Goal: Check status: Check status

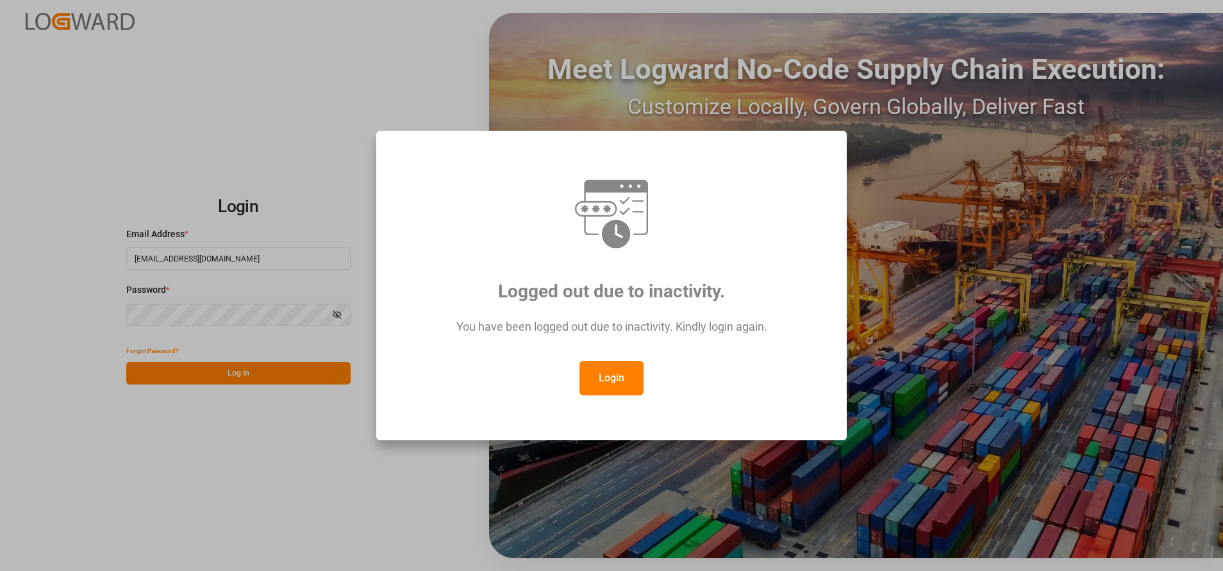
click at [596, 373] on button "Login" at bounding box center [611, 378] width 64 height 35
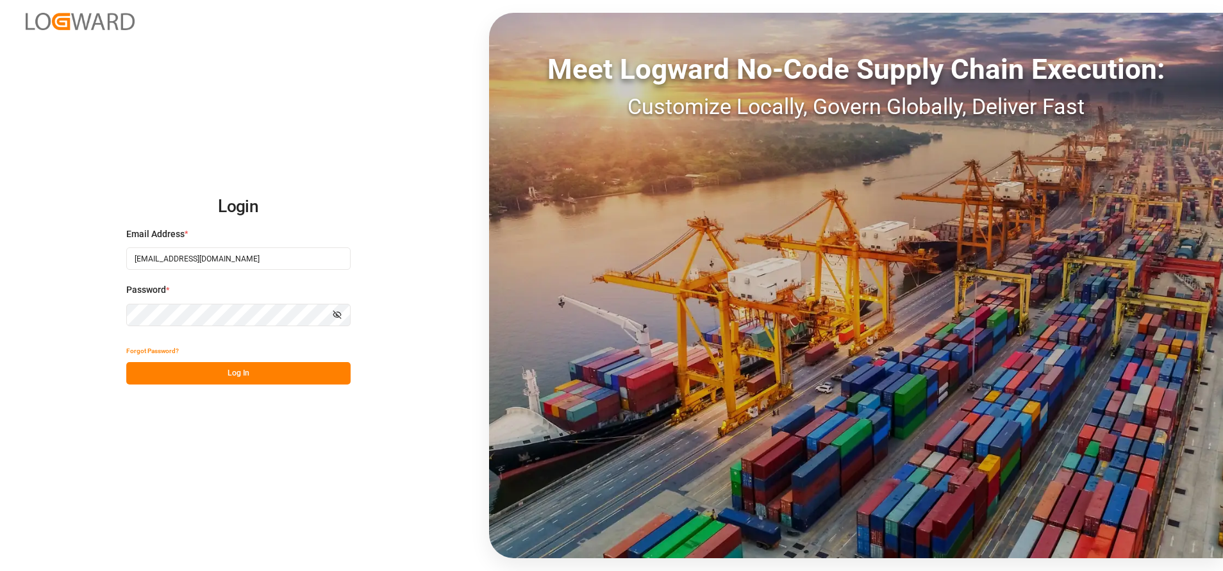
click at [254, 369] on button "Log In" at bounding box center [238, 373] width 224 height 22
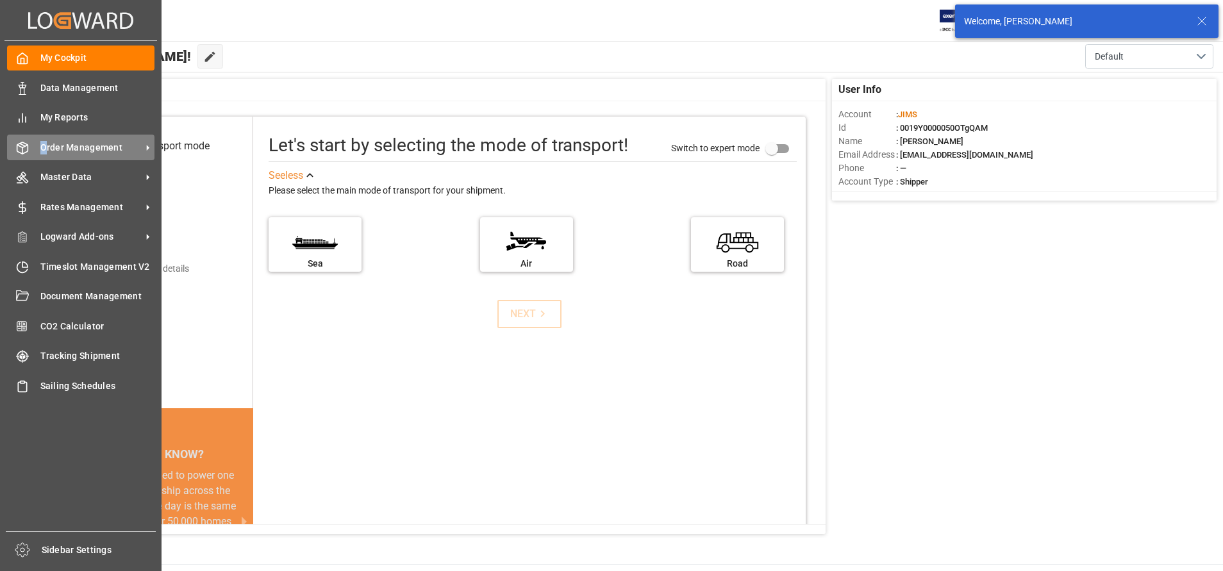
click at [44, 145] on span "Order Management" at bounding box center [90, 147] width 101 height 13
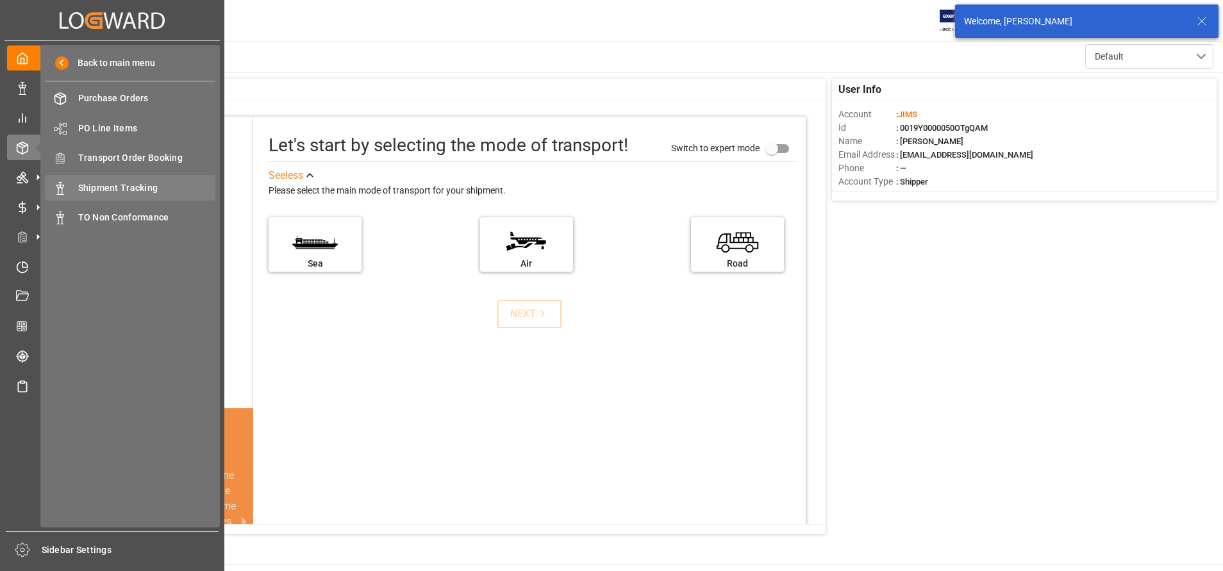
drag, startPoint x: 44, startPoint y: 145, endPoint x: 91, endPoint y: 194, distance: 67.5
click at [91, 194] on span "Shipment Tracking" at bounding box center [147, 187] width 138 height 13
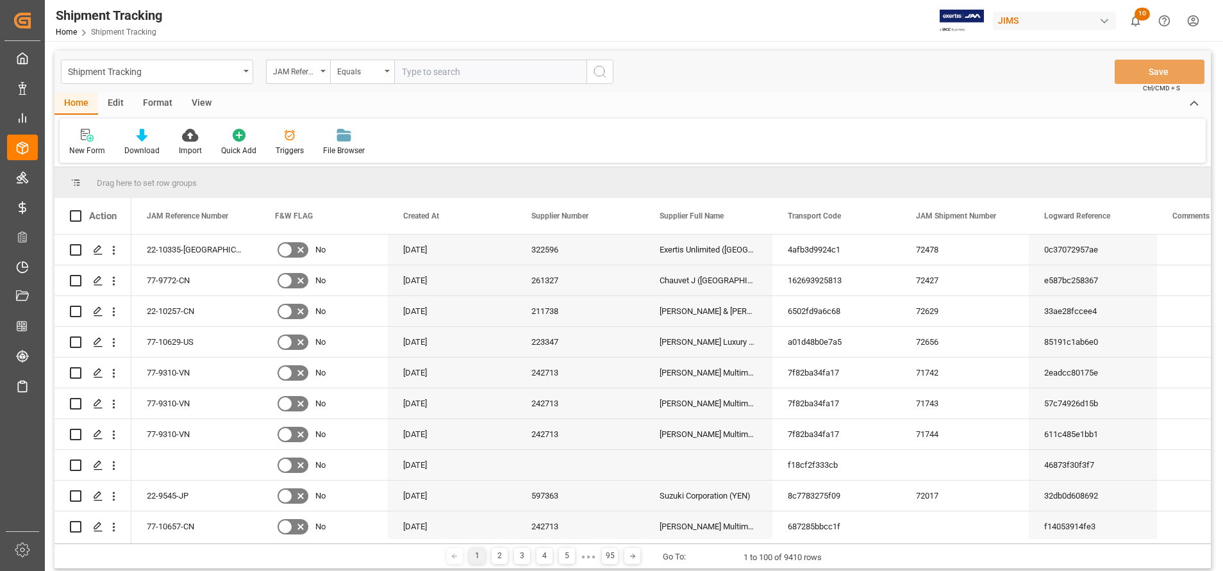
click at [304, 81] on div "JAM Reference Number" at bounding box center [298, 72] width 64 height 24
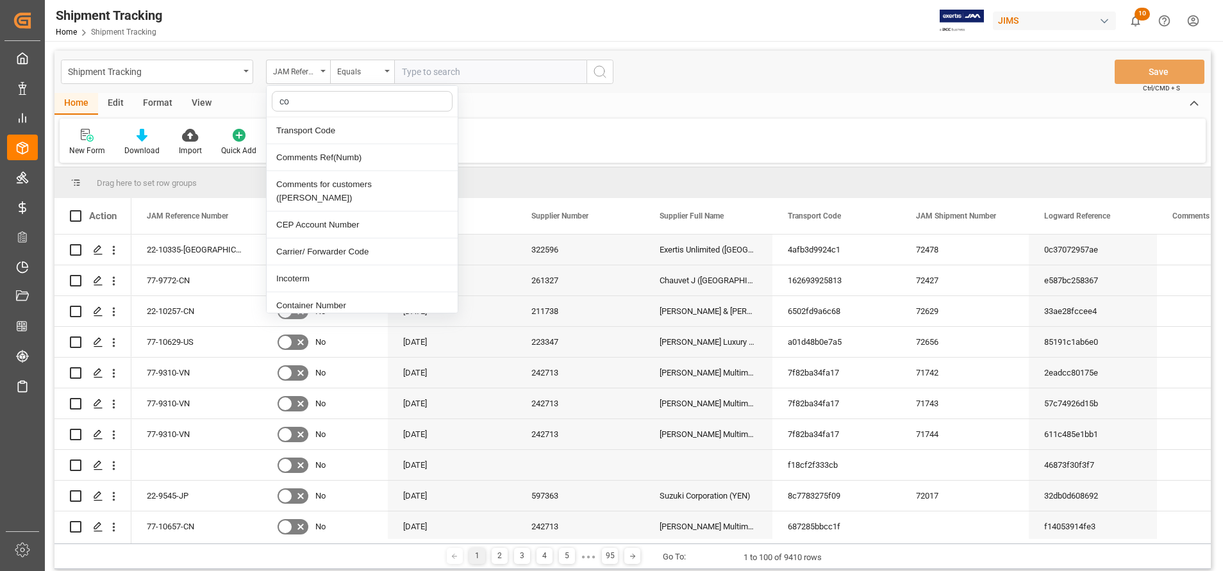
type input "con"
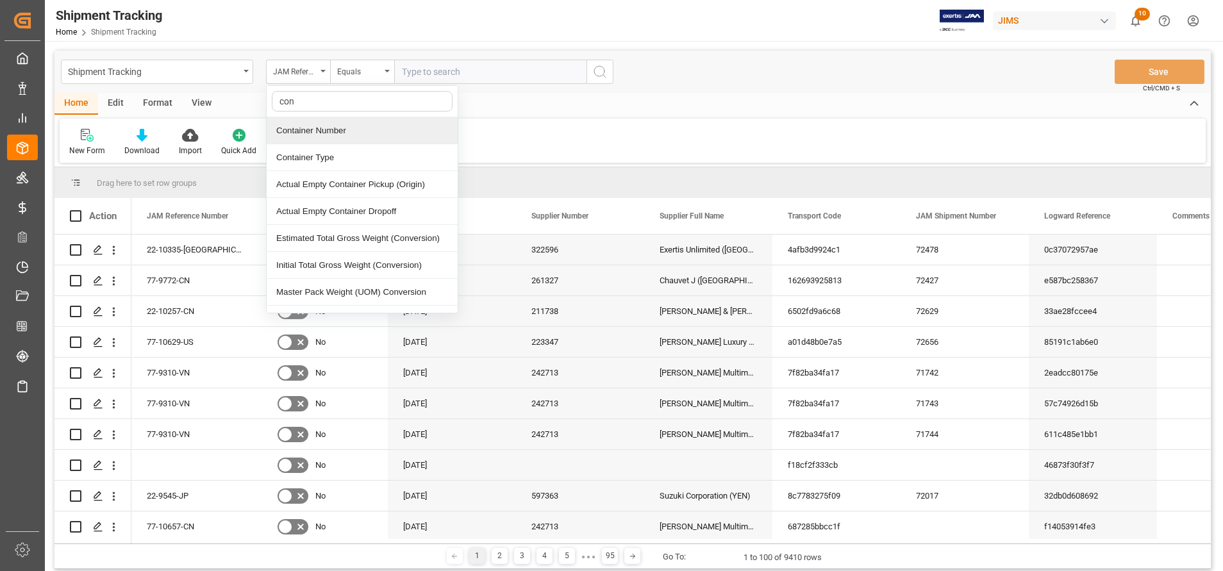
click at [338, 138] on div "Container Number" at bounding box center [362, 130] width 191 height 27
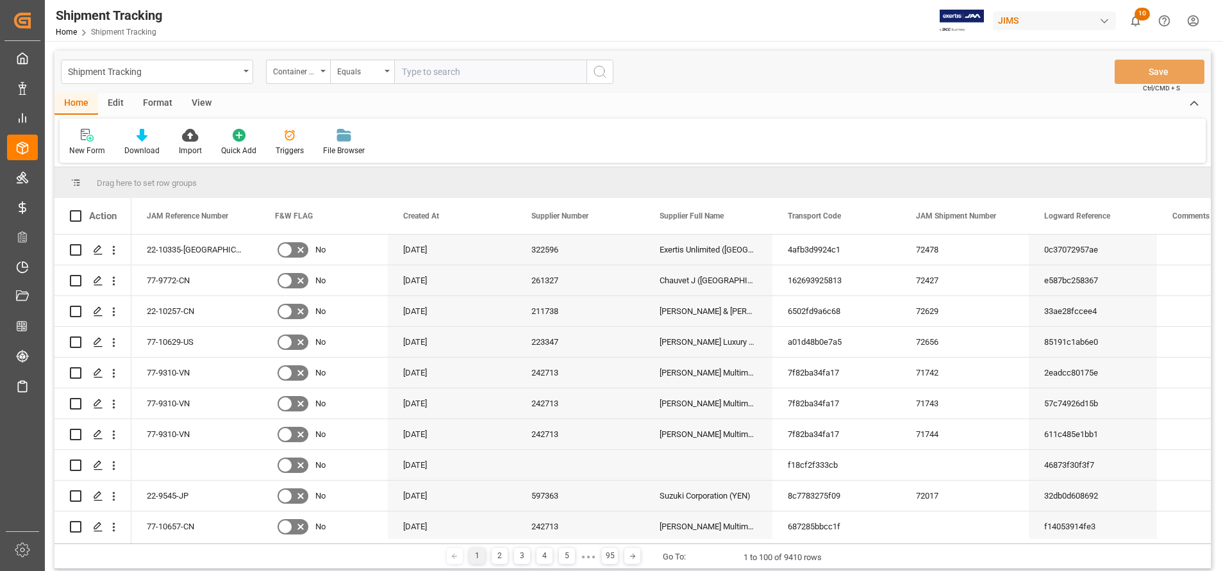
click at [476, 61] on input "text" at bounding box center [490, 72] width 192 height 24
paste input "TGBU4352052"
type input "TGBU4352052"
click at [601, 72] on icon "search button" at bounding box center [599, 71] width 15 height 15
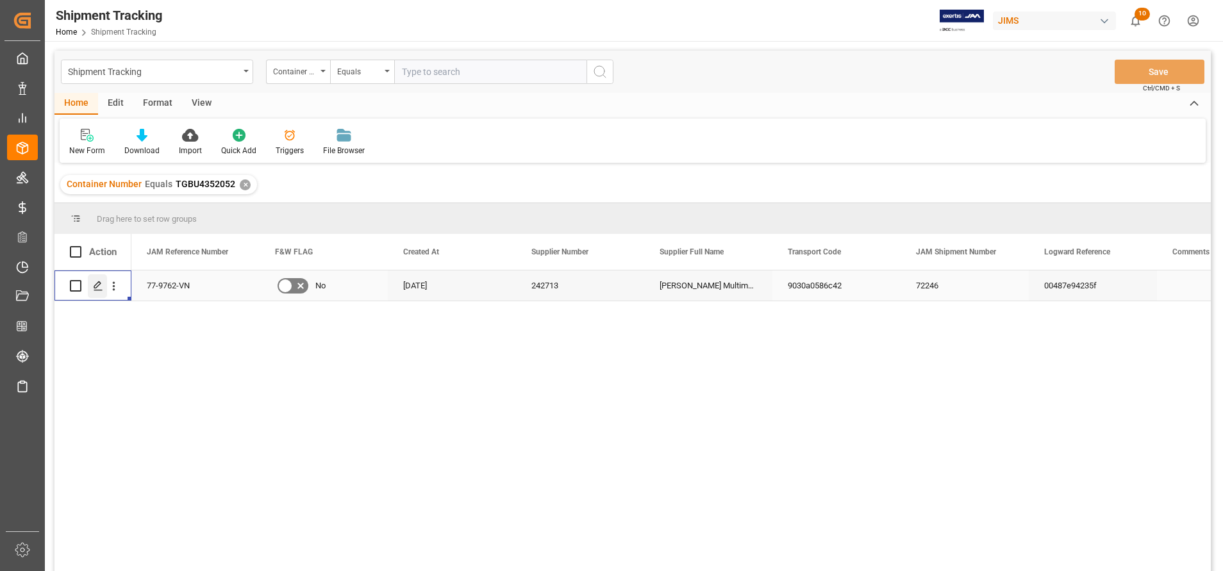
click at [93, 292] on div "Press SPACE to select this row." at bounding box center [97, 286] width 19 height 24
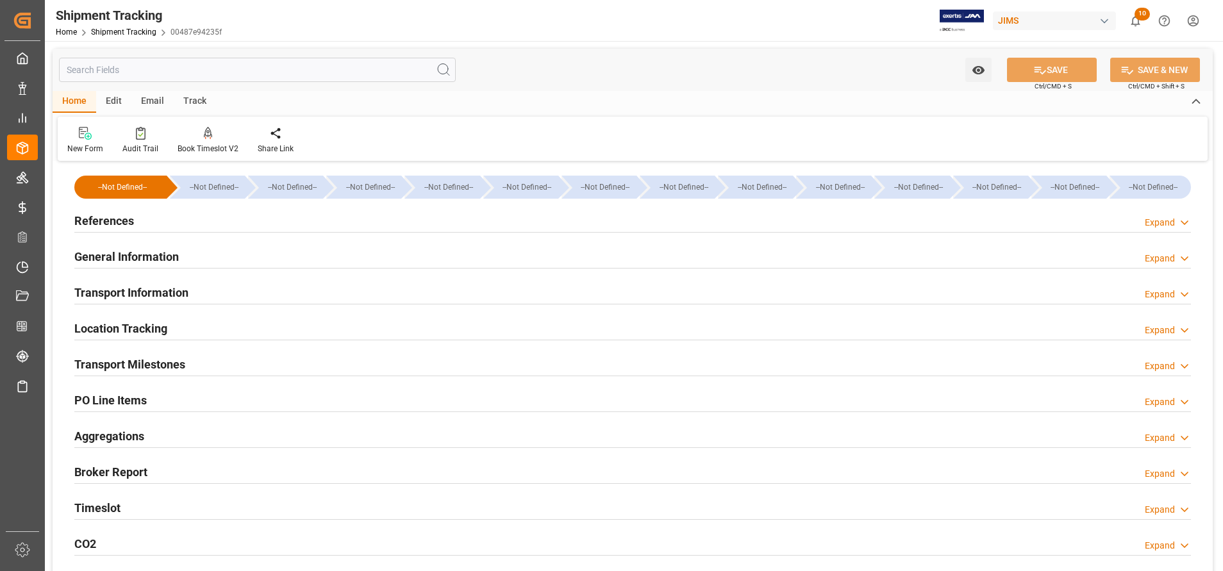
scroll to position [288, 0]
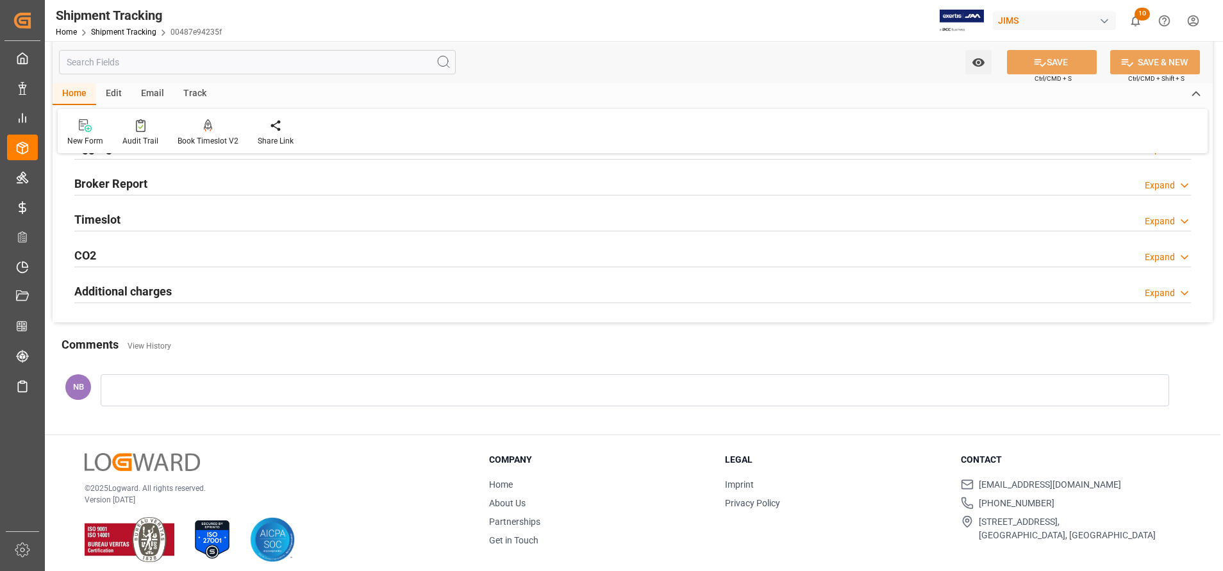
click at [109, 213] on h2 "Timeslot" at bounding box center [97, 219] width 46 height 17
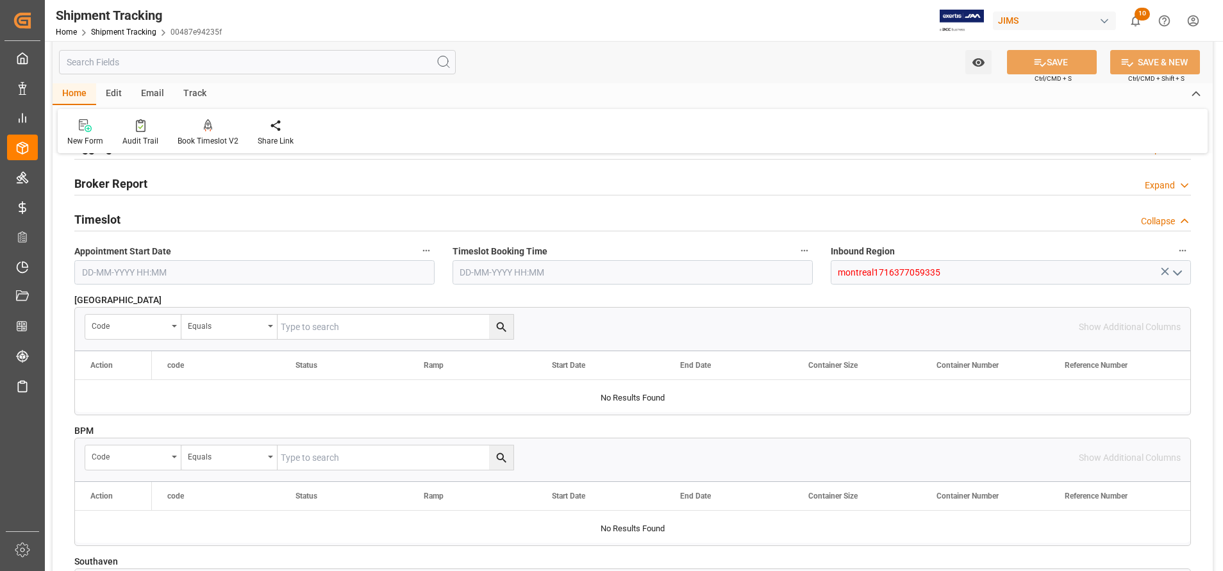
click at [111, 185] on h2 "Broker Report" at bounding box center [110, 183] width 73 height 17
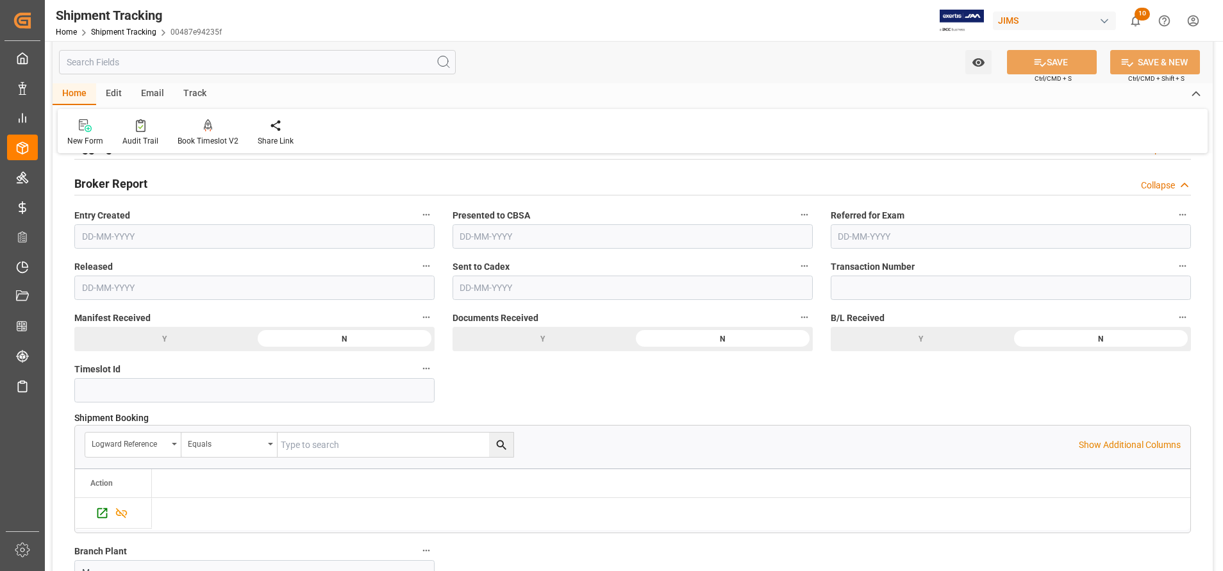
click at [111, 185] on h2 "Broker Report" at bounding box center [110, 183] width 73 height 17
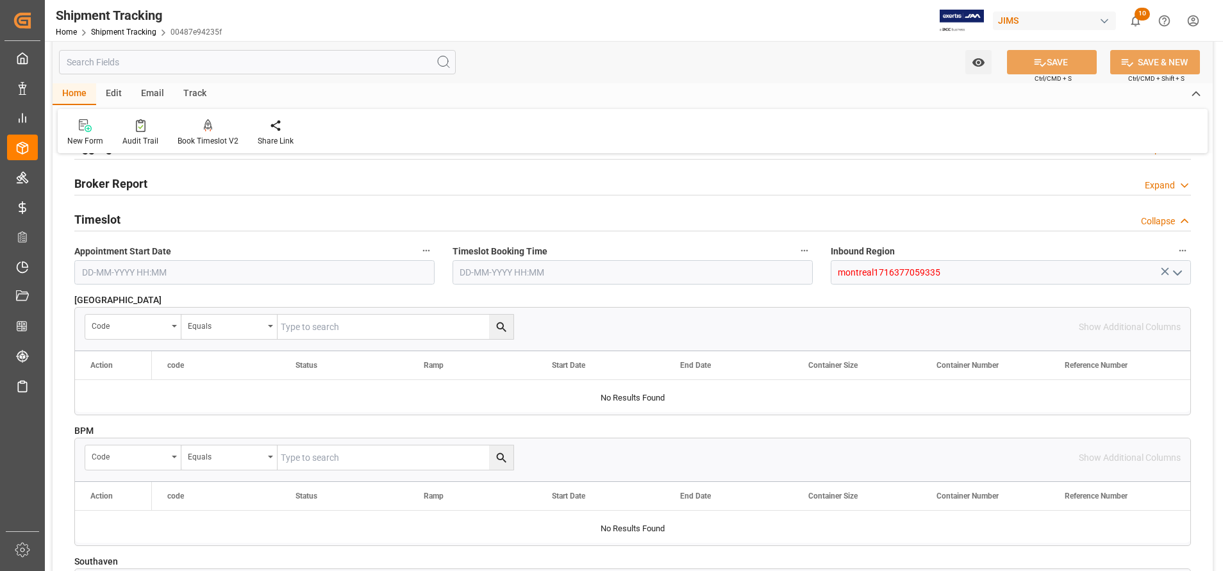
click at [112, 215] on h2 "Timeslot" at bounding box center [97, 219] width 46 height 17
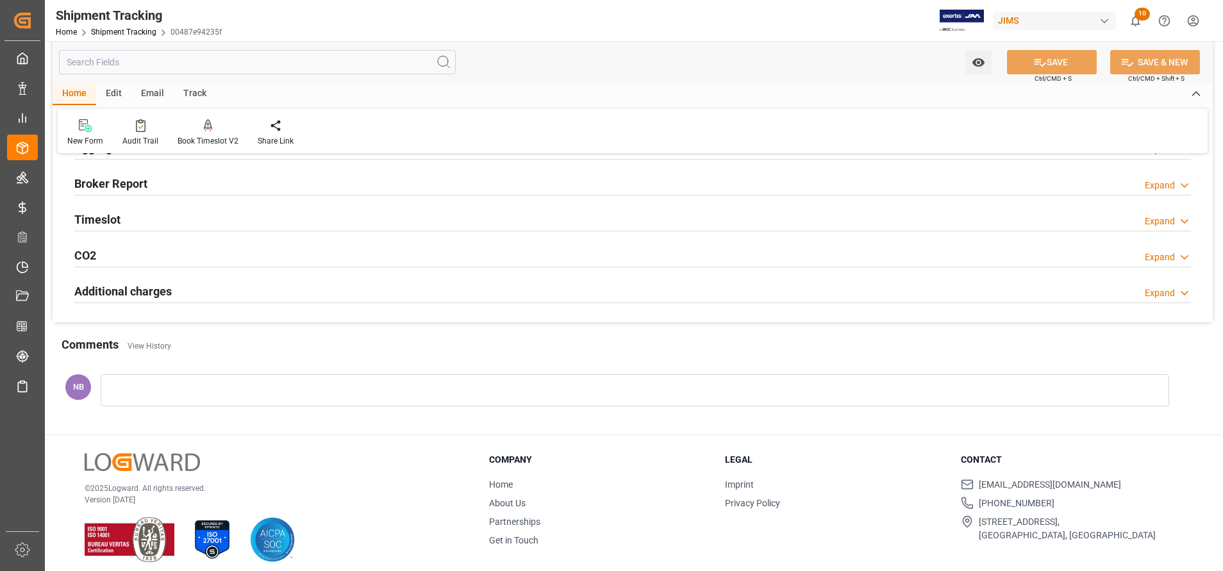
click at [139, 288] on h2 "Additional charges" at bounding box center [122, 291] width 97 height 17
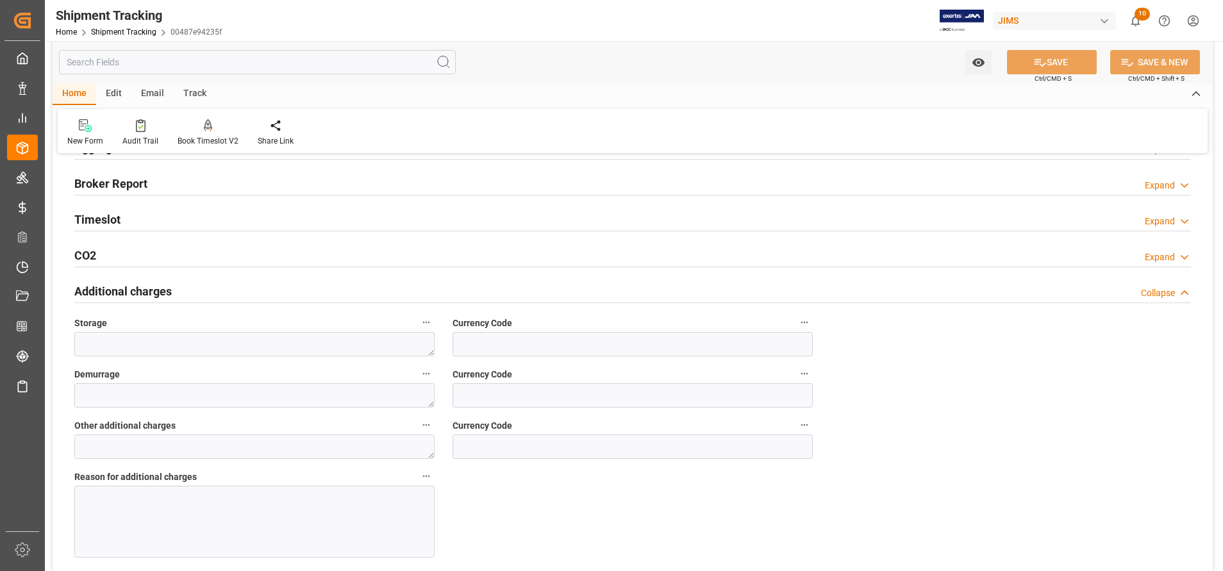
click at [115, 217] on h2 "Timeslot" at bounding box center [97, 219] width 46 height 17
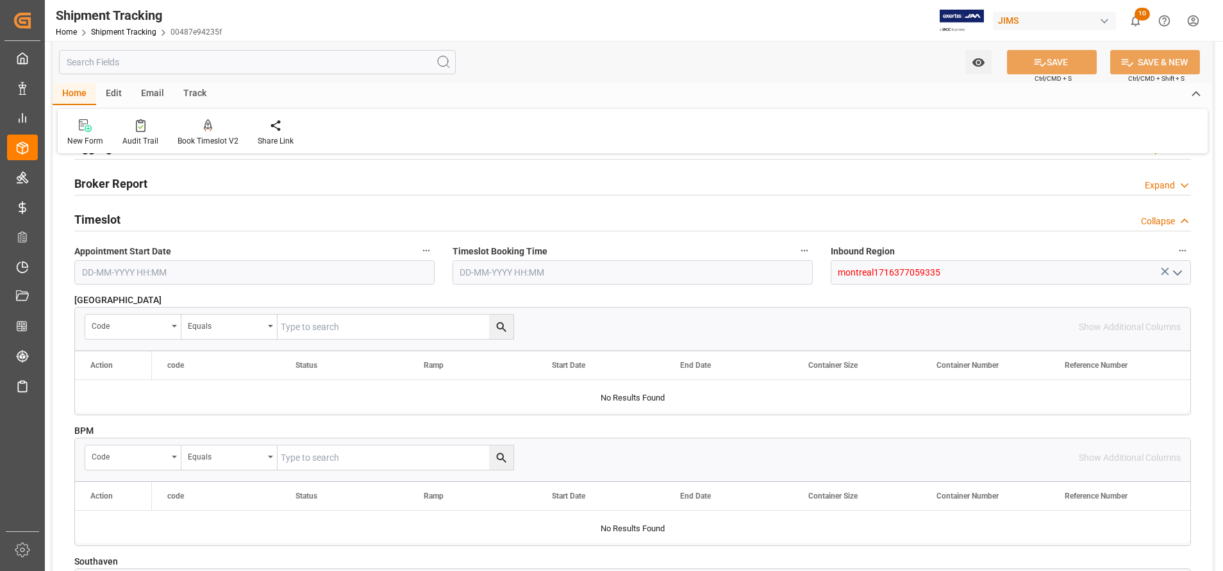
click at [115, 217] on h2 "Timeslot" at bounding box center [97, 219] width 46 height 17
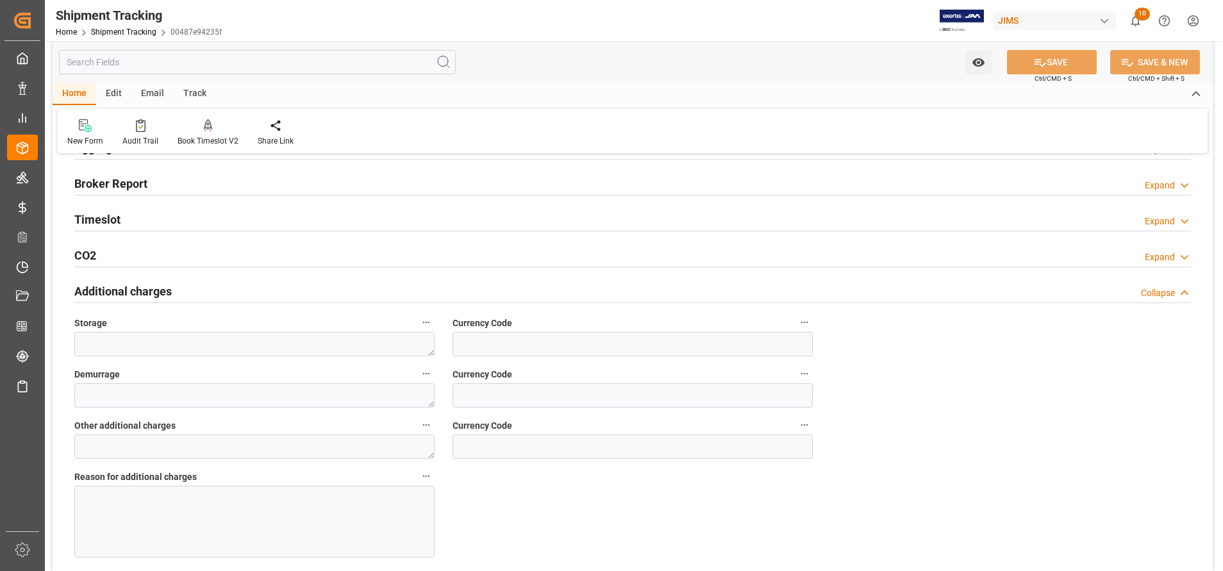
click at [111, 181] on h2 "Broker Report" at bounding box center [110, 183] width 73 height 17
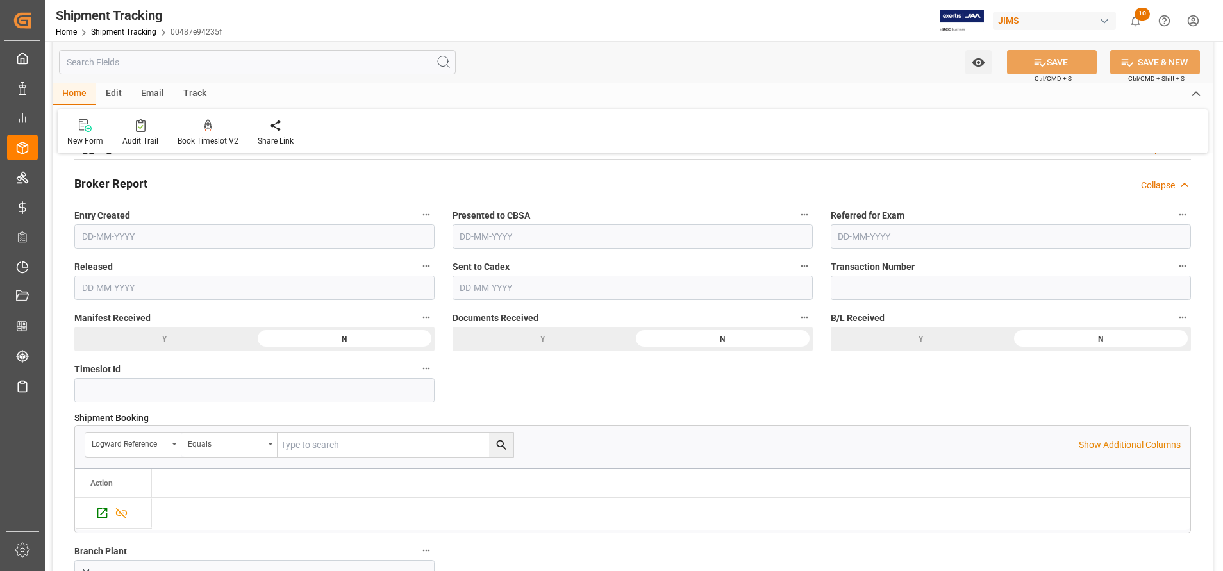
click at [111, 181] on h2 "Broker Report" at bounding box center [110, 183] width 73 height 17
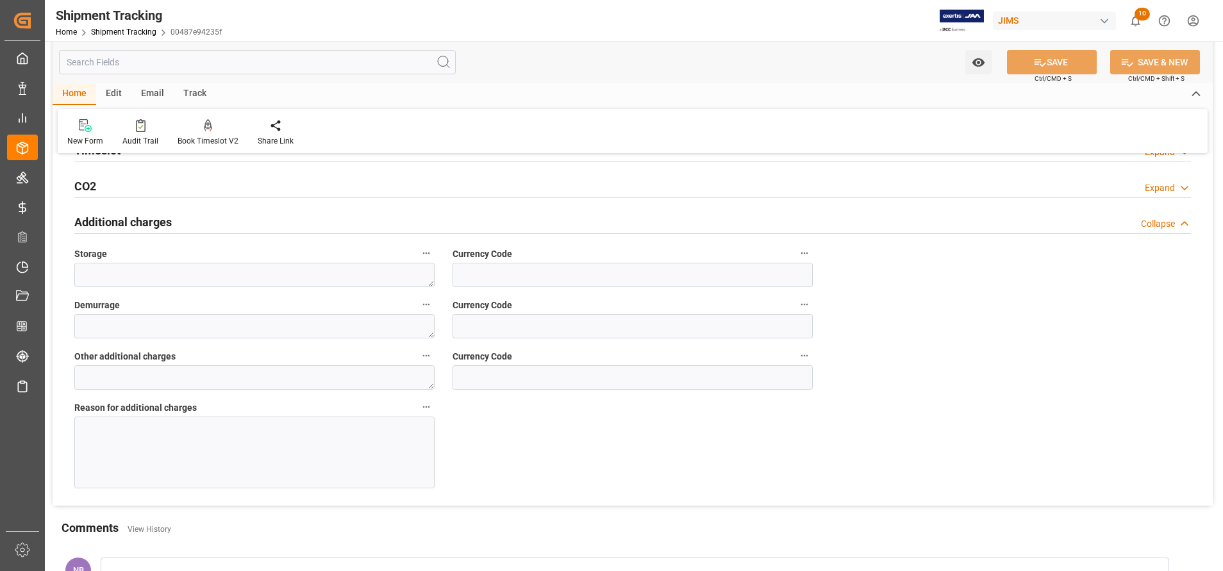
scroll to position [165, 0]
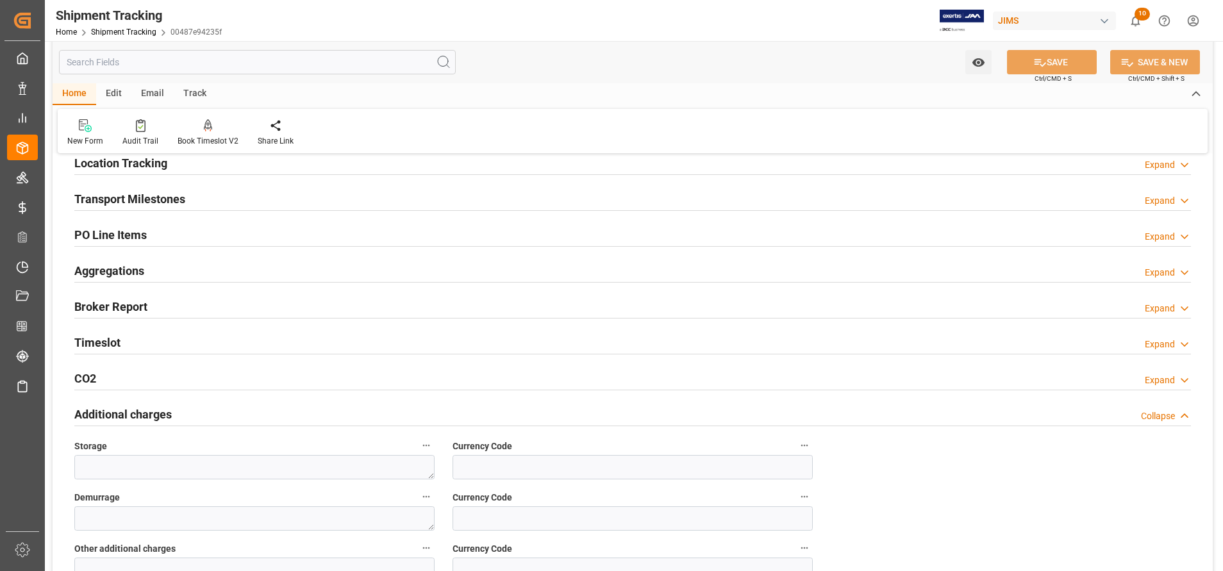
click at [166, 195] on h2 "Transport Milestones" at bounding box center [129, 198] width 111 height 17
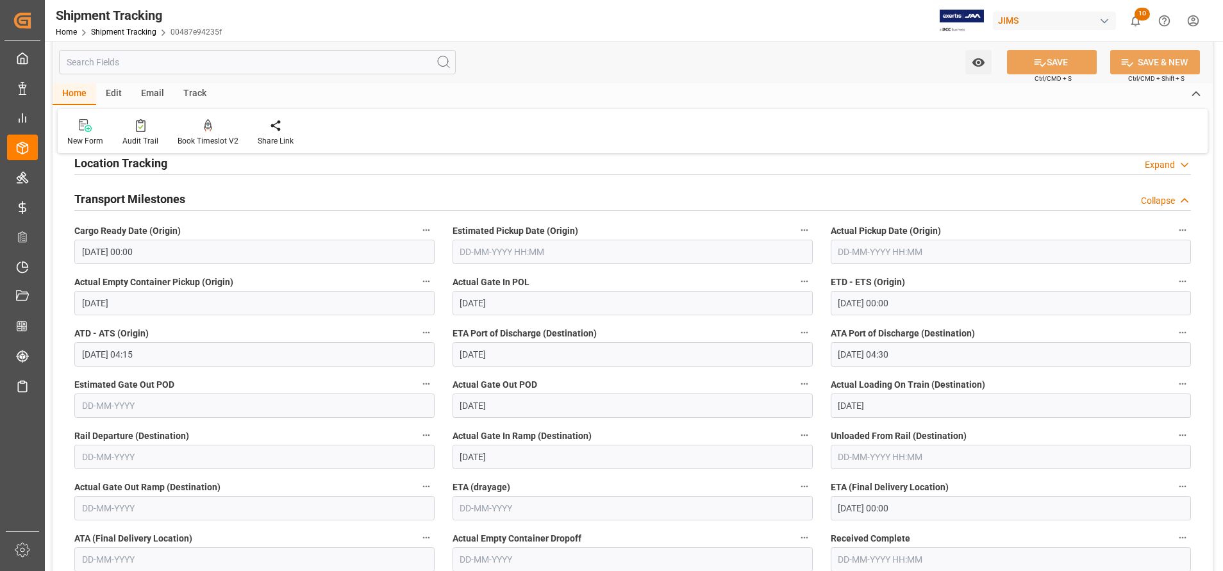
click at [166, 195] on h2 "Transport Milestones" at bounding box center [129, 198] width 111 height 17
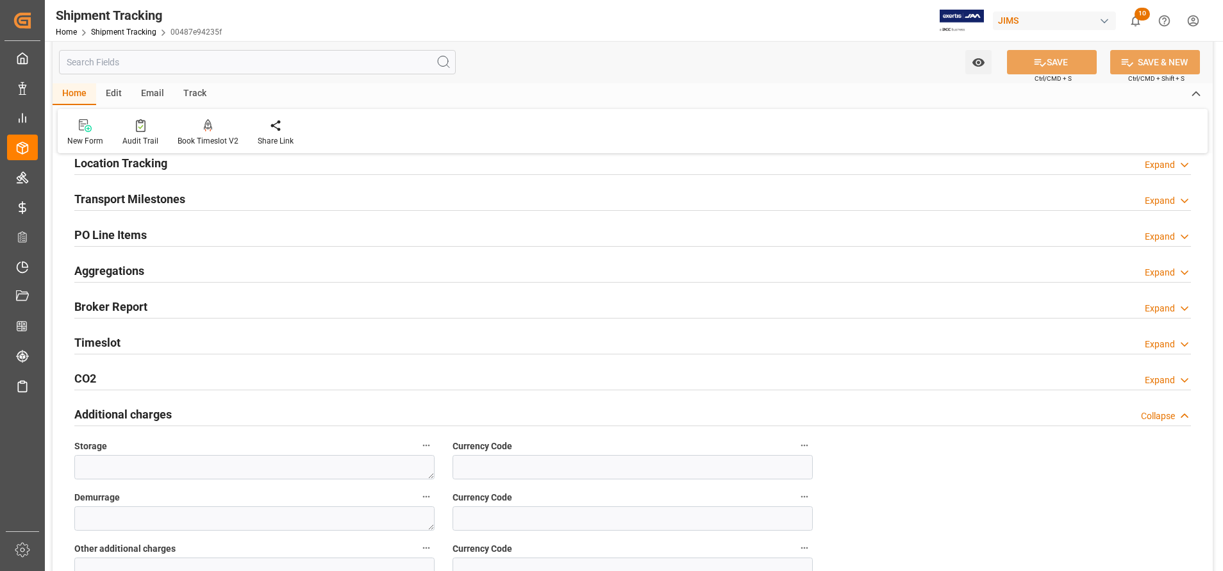
click at [153, 416] on h2 "Additional charges" at bounding box center [122, 414] width 97 height 17
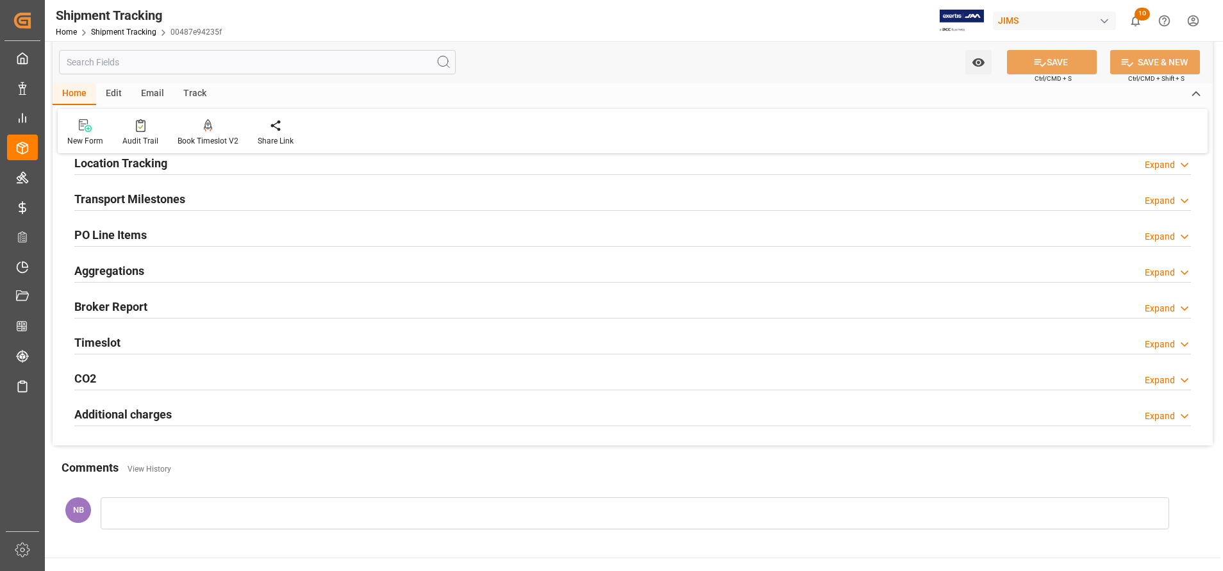
click at [89, 376] on h2 "CO2" at bounding box center [85, 378] width 22 height 17
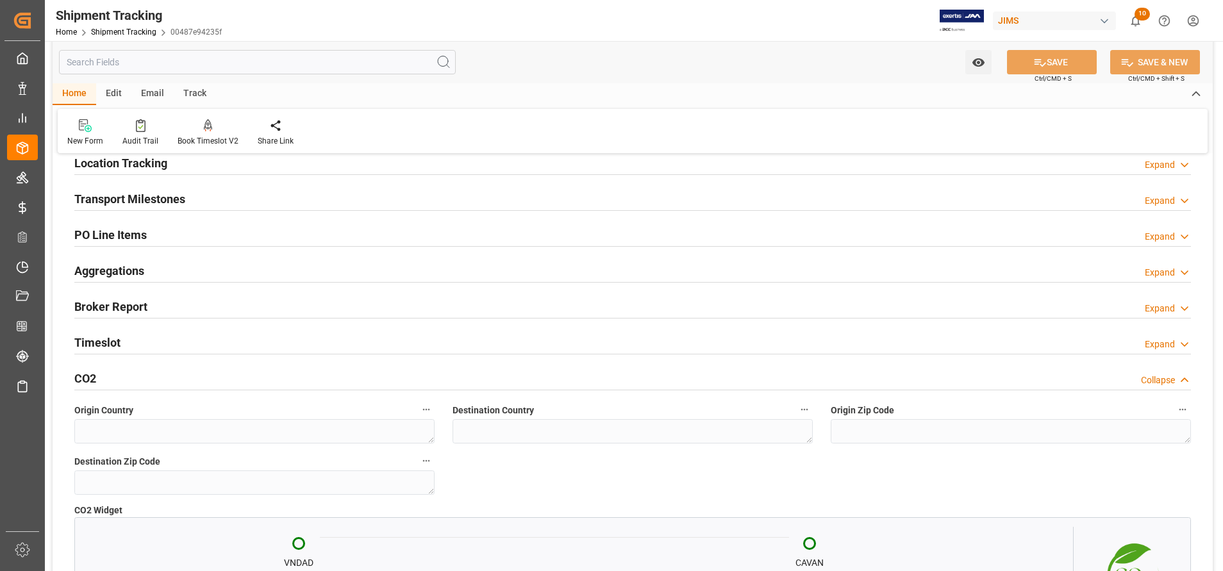
click at [89, 376] on h2 "CO2" at bounding box center [85, 378] width 22 height 17
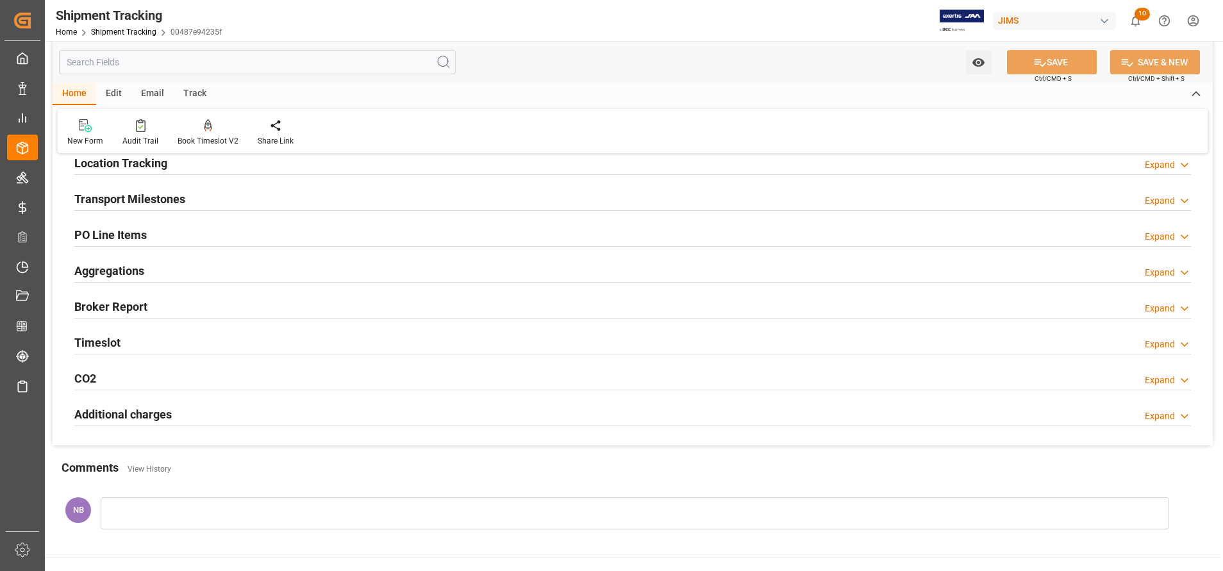
click at [95, 335] on h2 "Timeslot" at bounding box center [97, 342] width 46 height 17
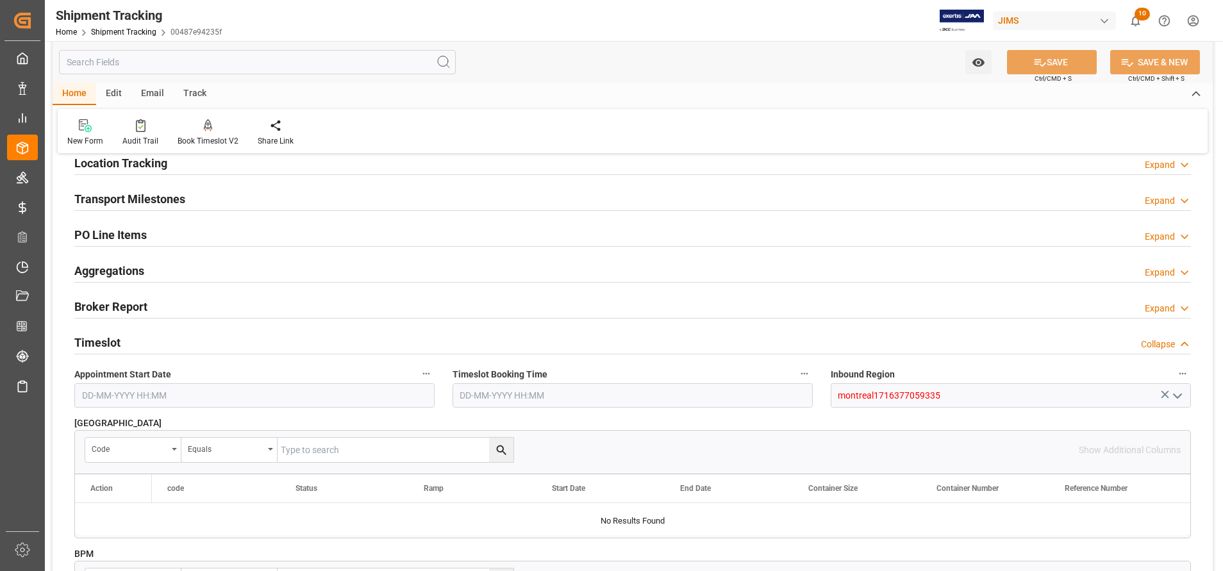
click at [95, 335] on h2 "Timeslot" at bounding box center [97, 342] width 46 height 17
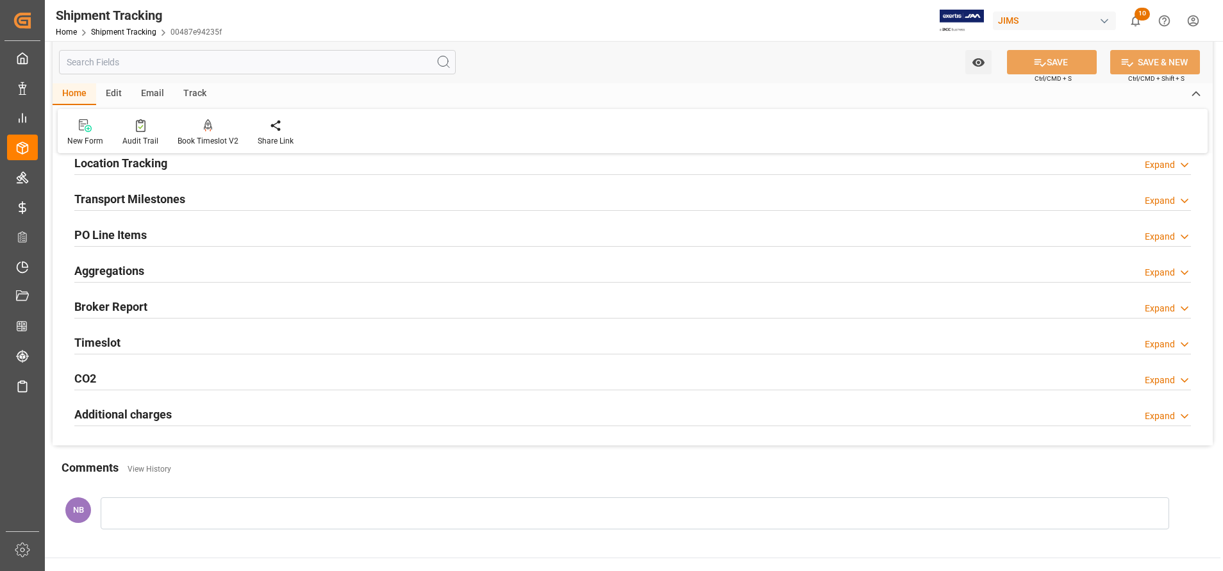
click at [112, 306] on h2 "Broker Report" at bounding box center [110, 306] width 73 height 17
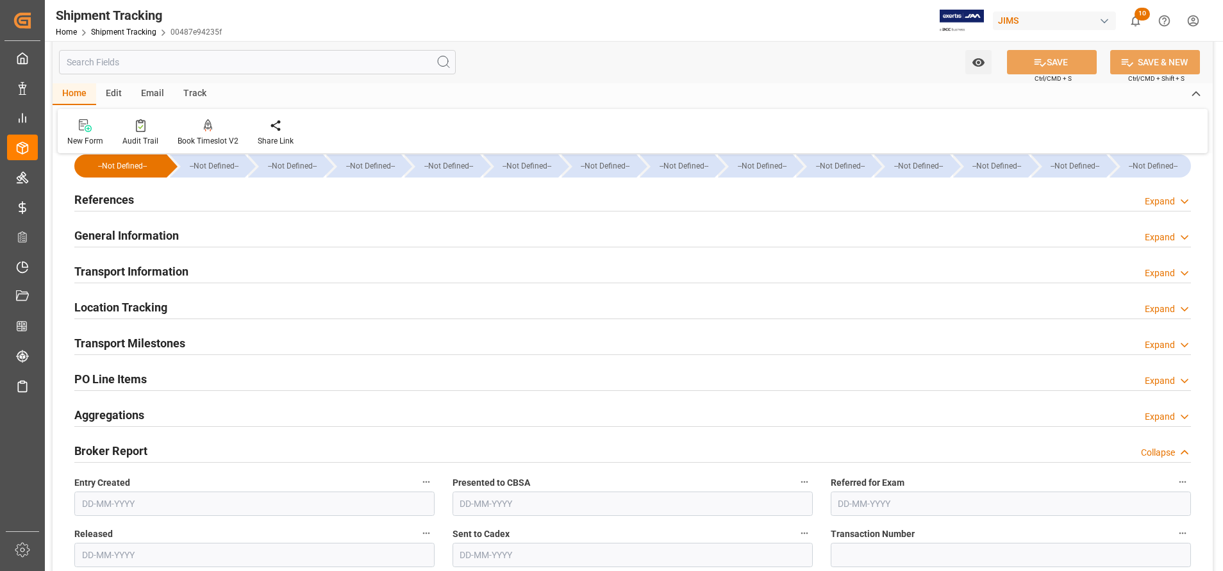
scroll to position [0, 0]
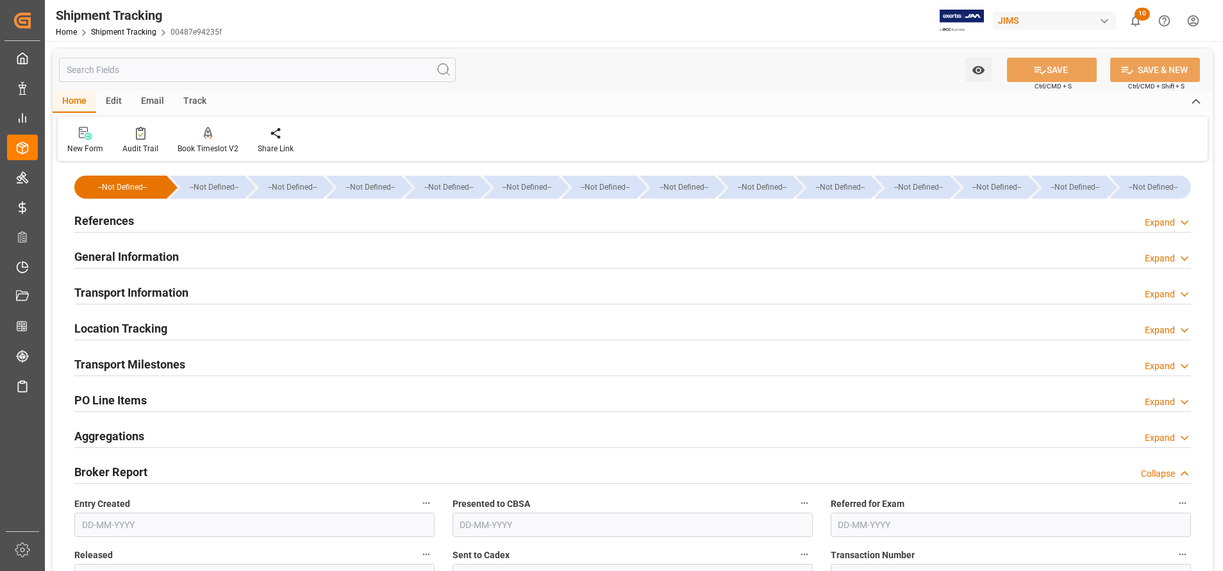
click at [128, 253] on h2 "General Information" at bounding box center [126, 256] width 104 height 17
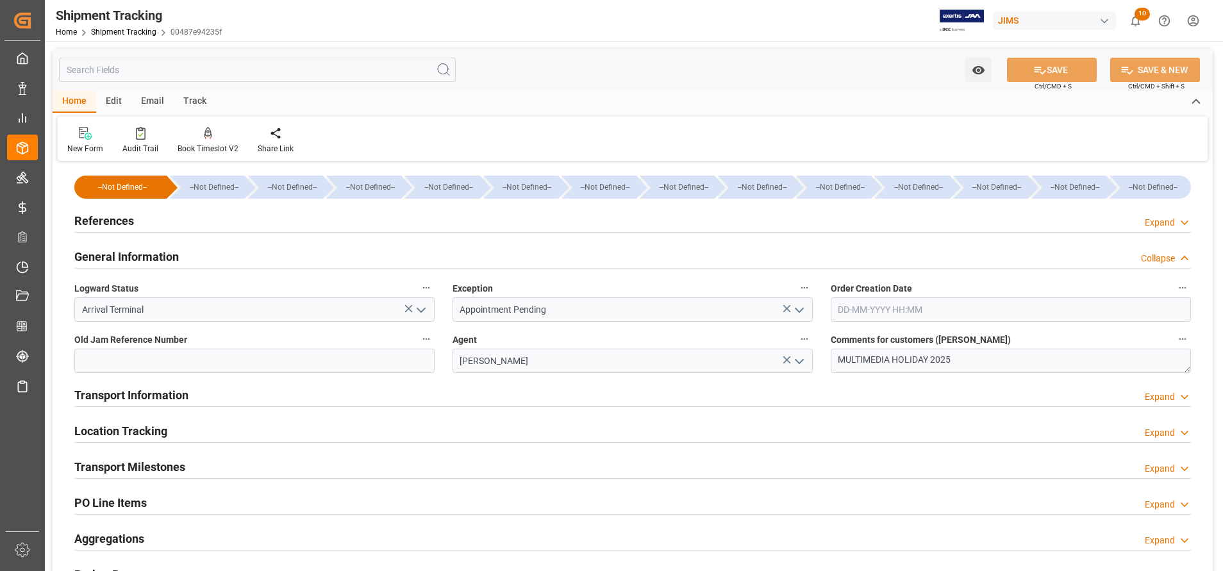
click at [158, 398] on h2 "Transport Information" at bounding box center [131, 394] width 114 height 17
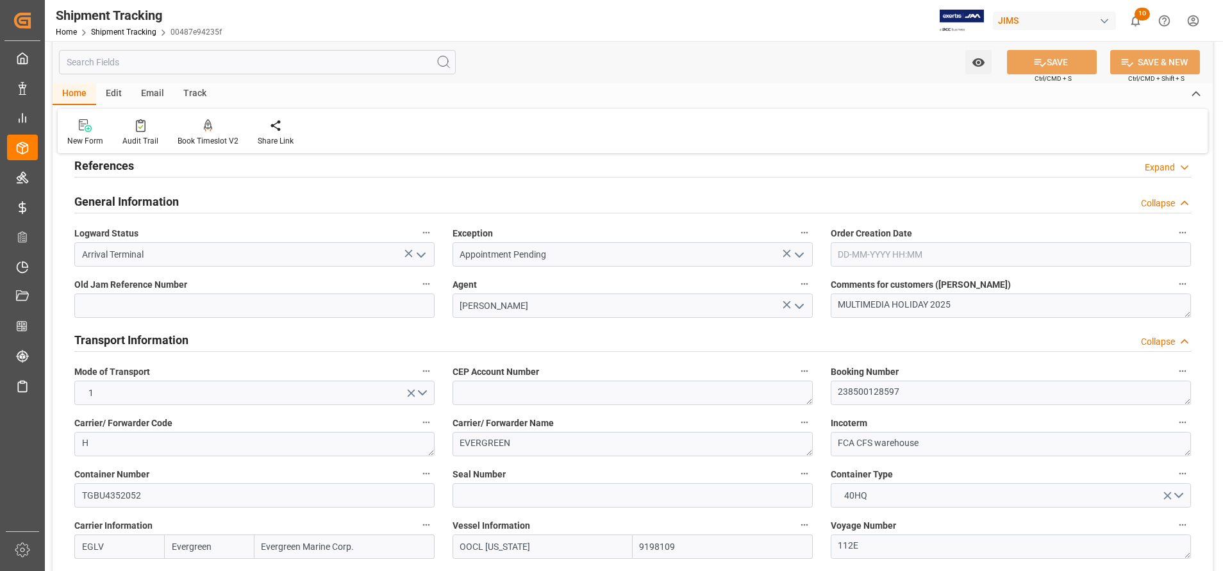
scroll to position [192, 0]
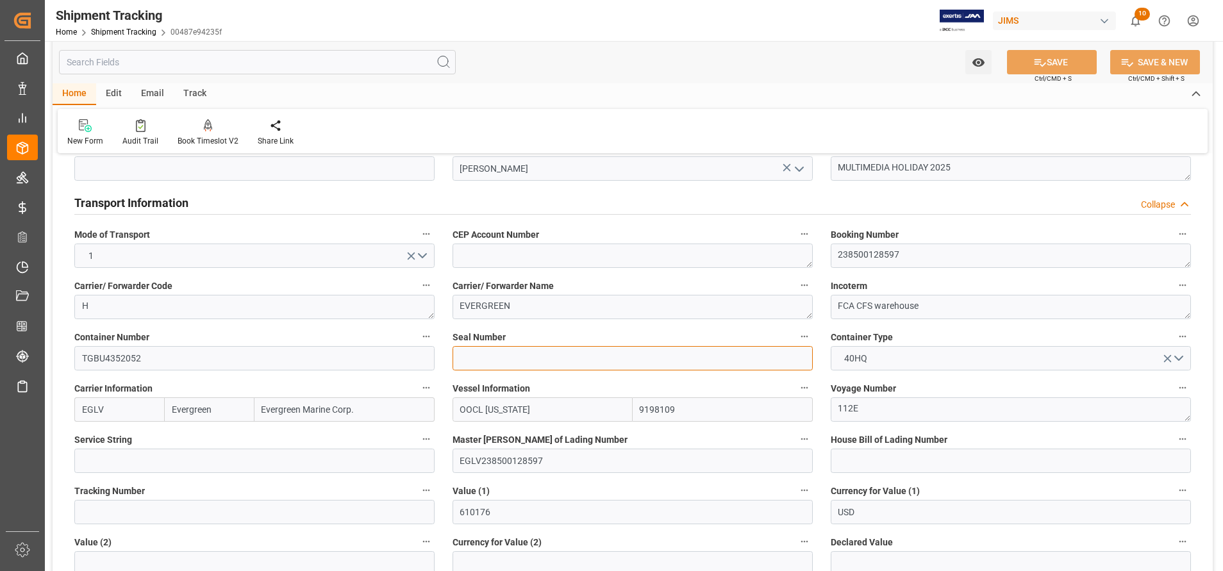
click at [522, 363] on input at bounding box center [632, 358] width 360 height 24
paste input "TGBU4352052"
type input "TGBU4352052"
click at [619, 356] on input at bounding box center [632, 358] width 360 height 24
paste input "EMCSYD5693"
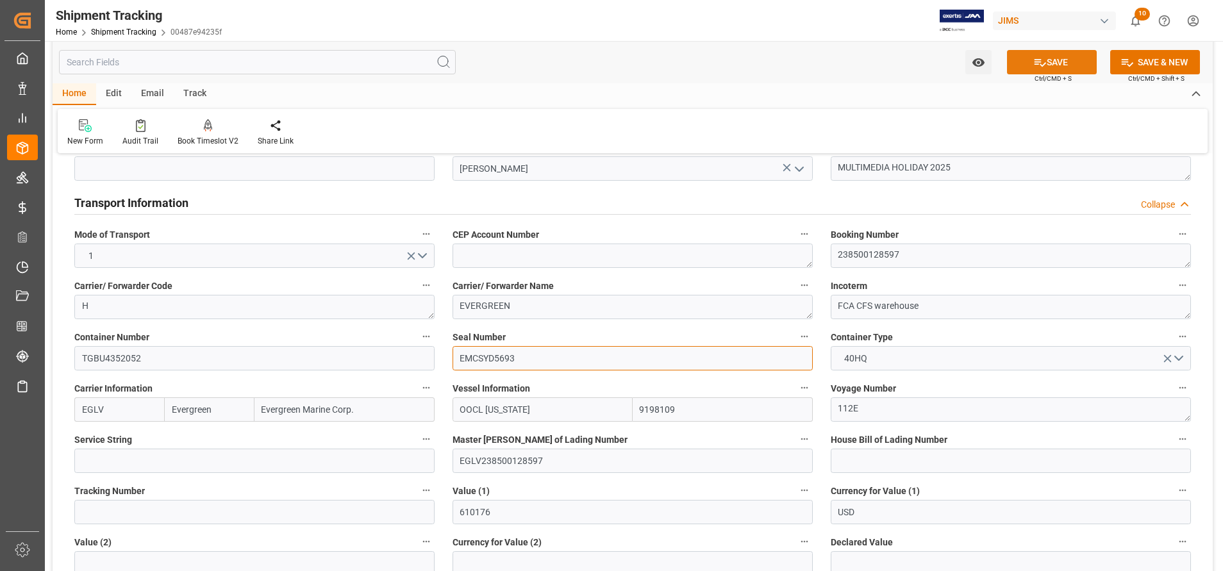
type input "EMCSYD5693"
click at [1071, 61] on button "SAVE" at bounding box center [1052, 62] width 90 height 24
